Goal: Task Accomplishment & Management: Manage account settings

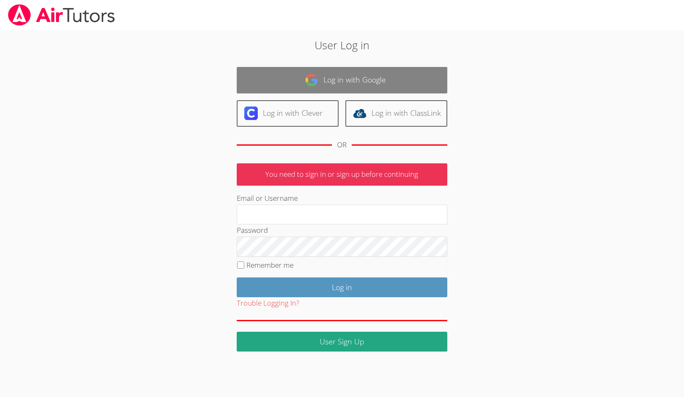
click at [321, 83] on link "Log in with Google" at bounding box center [342, 80] width 211 height 27
